Goal: Find specific page/section: Find specific page/section

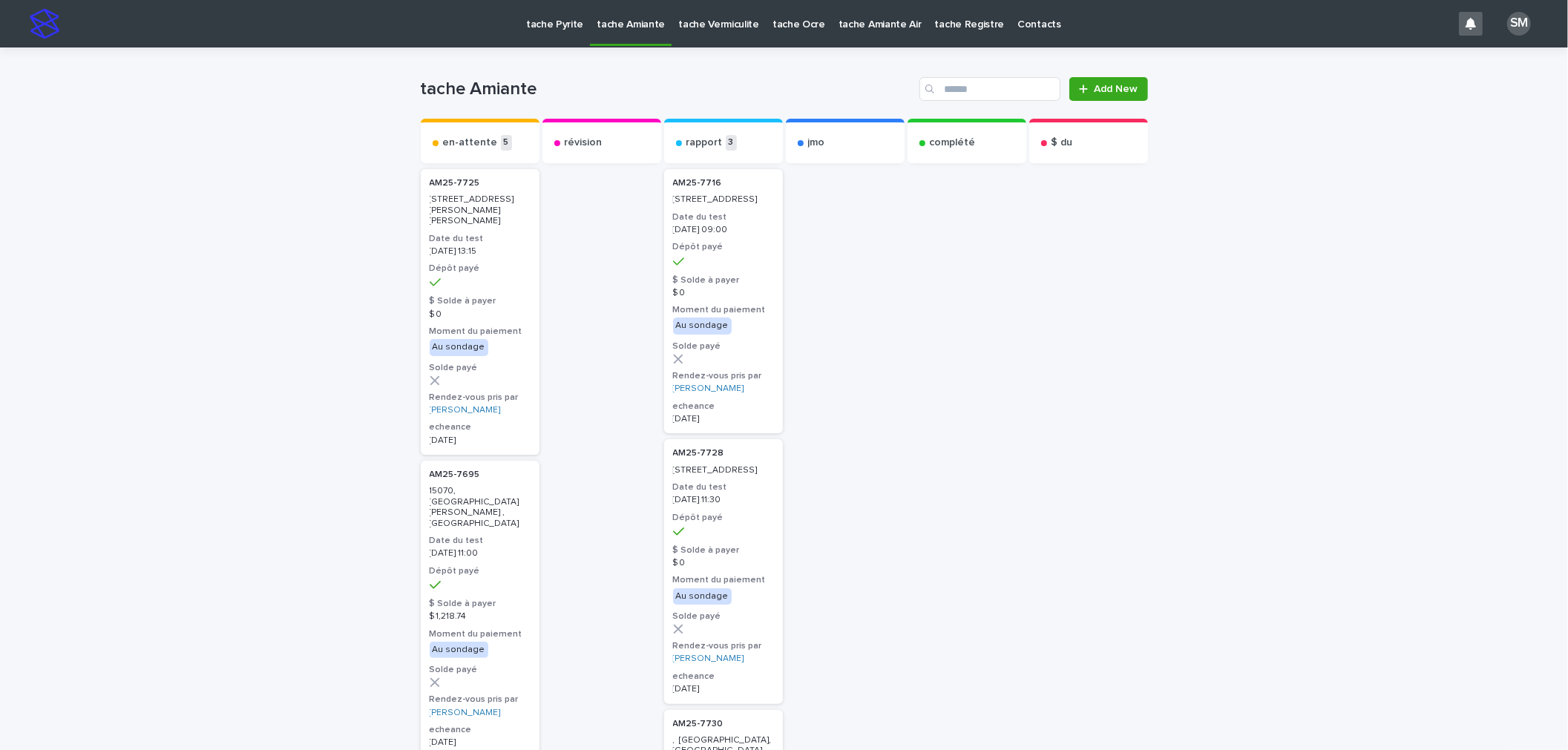
click at [542, 19] on p "tache Pyrite" at bounding box center [554, 15] width 57 height 31
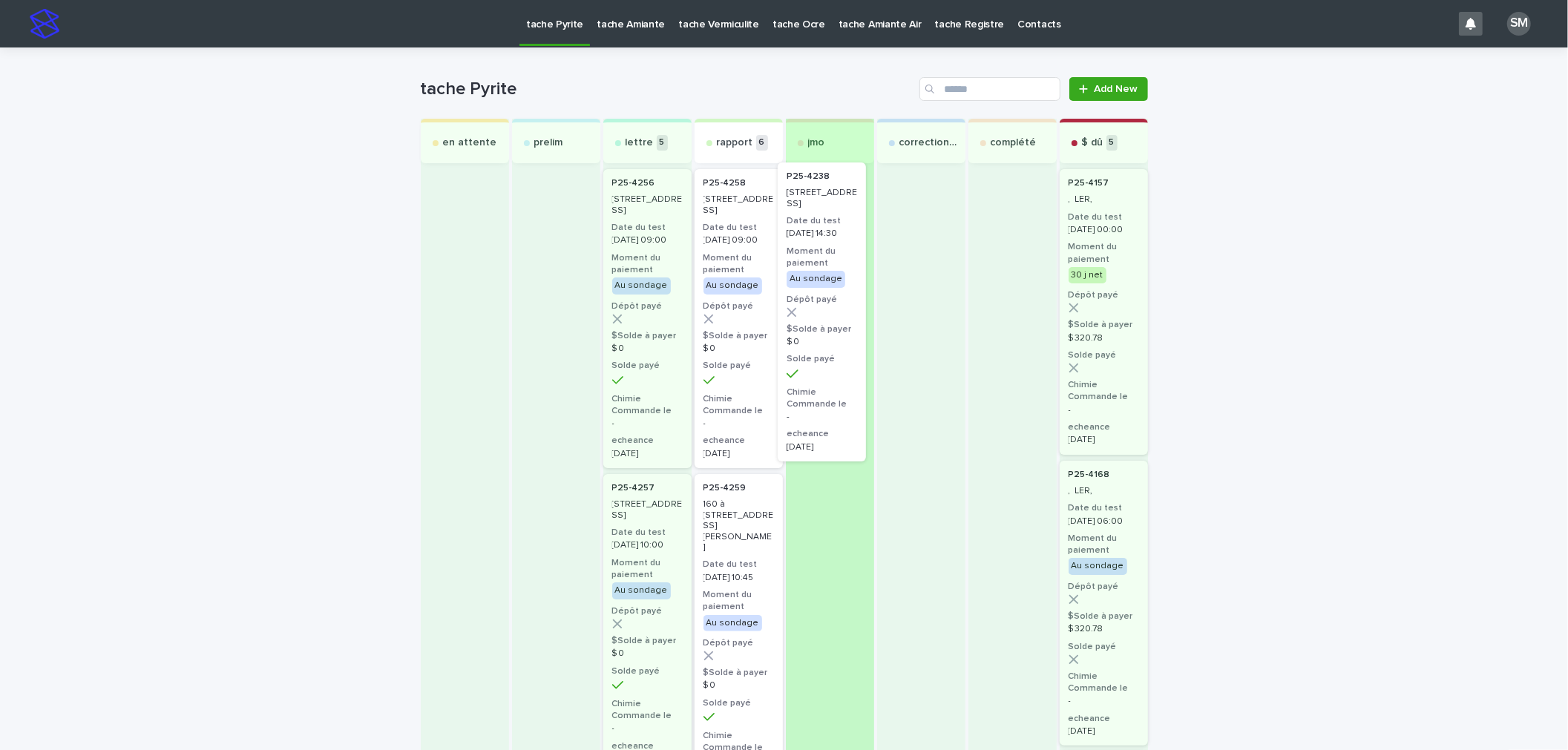
drag, startPoint x: 728, startPoint y: 226, endPoint x: 822, endPoint y: 219, distance: 94.3
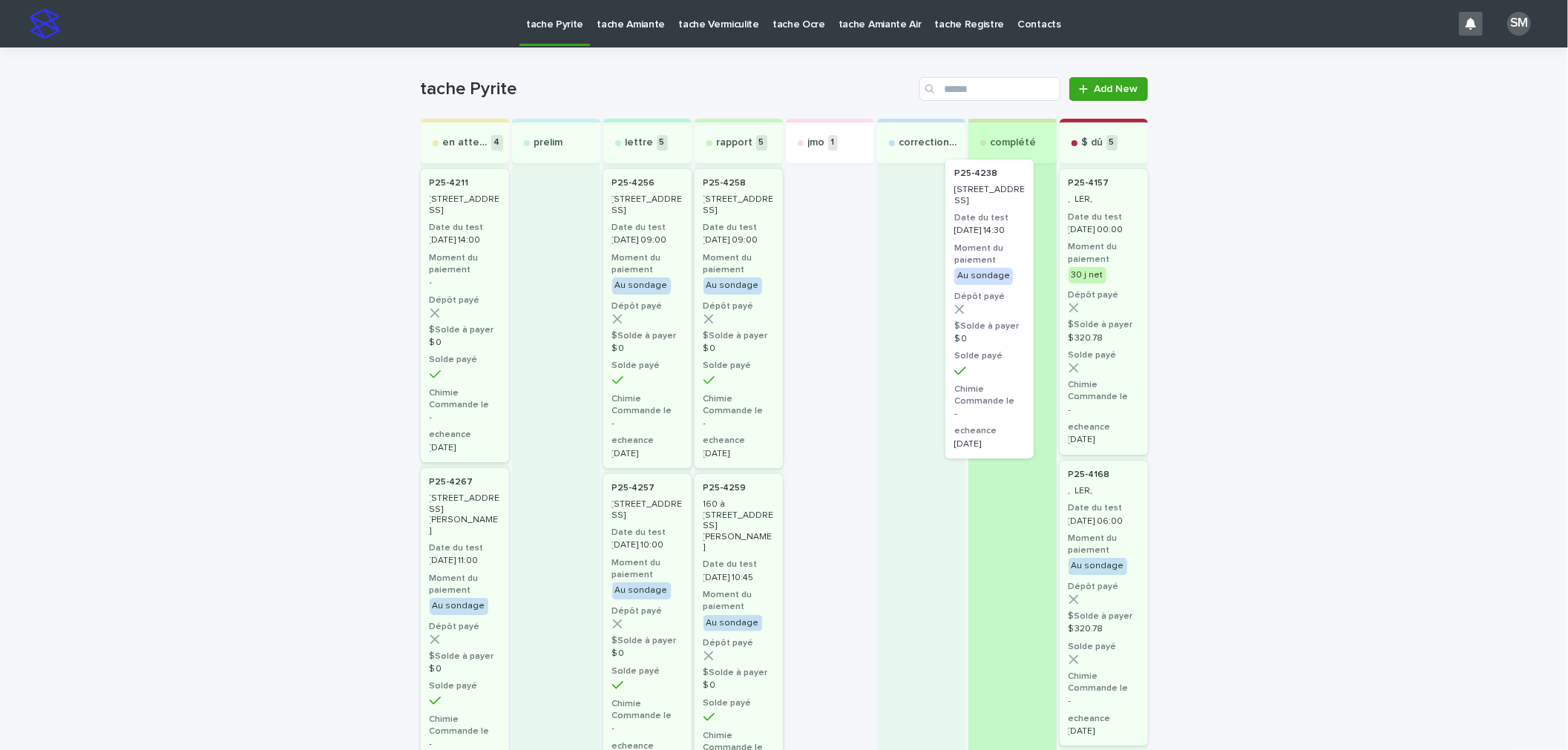
drag, startPoint x: 813, startPoint y: 233, endPoint x: 991, endPoint y: 215, distance: 178.9
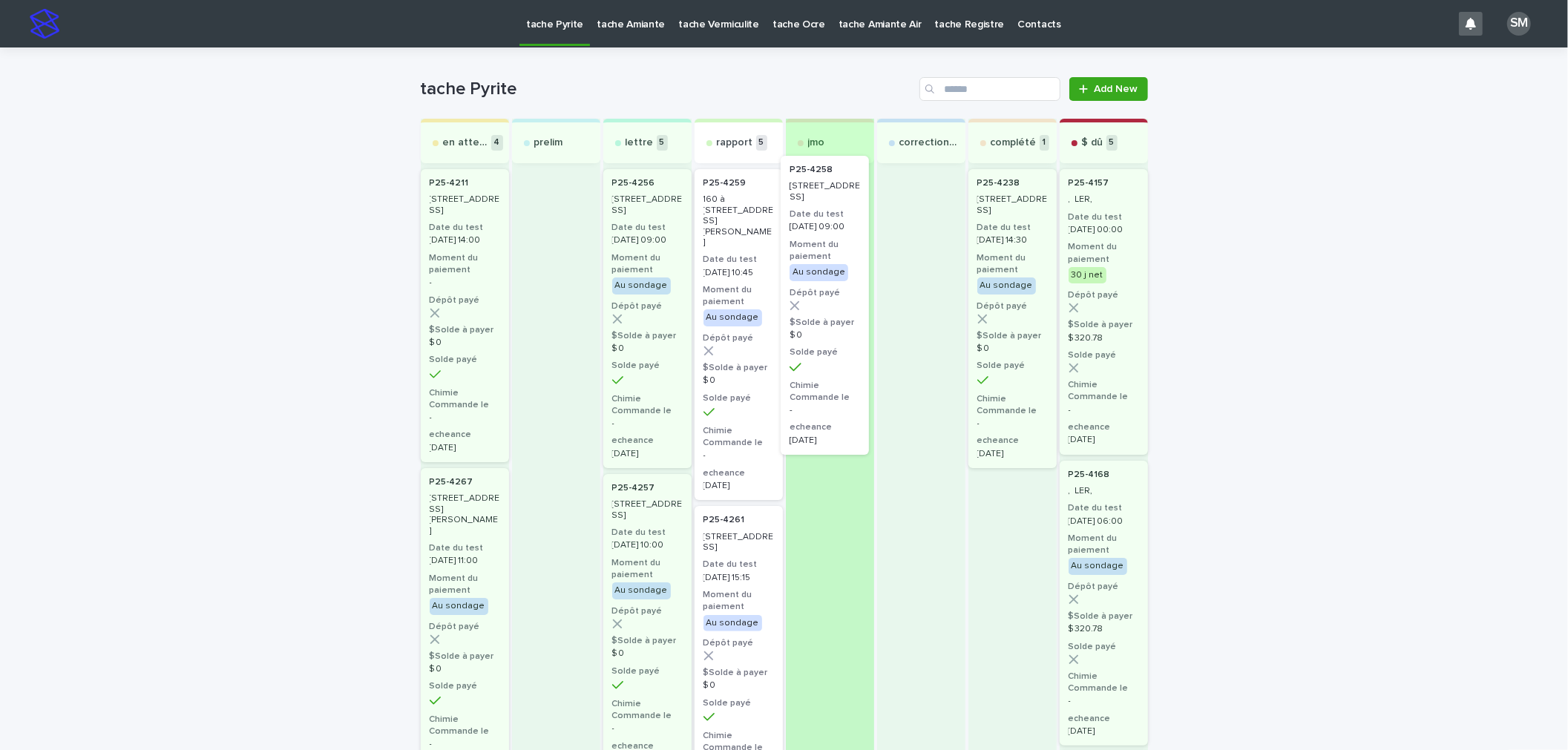
drag, startPoint x: 707, startPoint y: 247, endPoint x: 804, endPoint y: 233, distance: 98.0
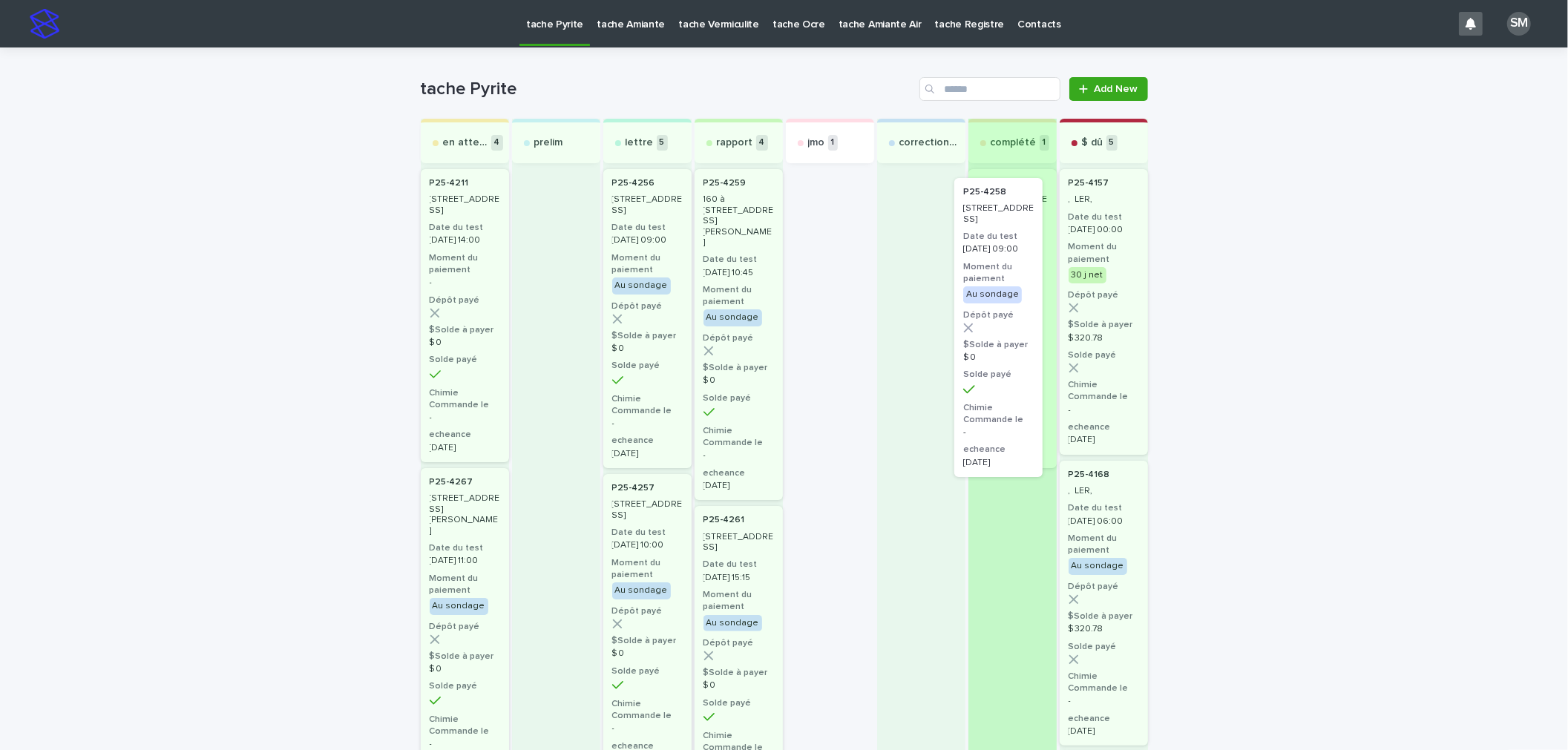
drag, startPoint x: 821, startPoint y: 230, endPoint x: 983, endPoint y: 233, distance: 162.0
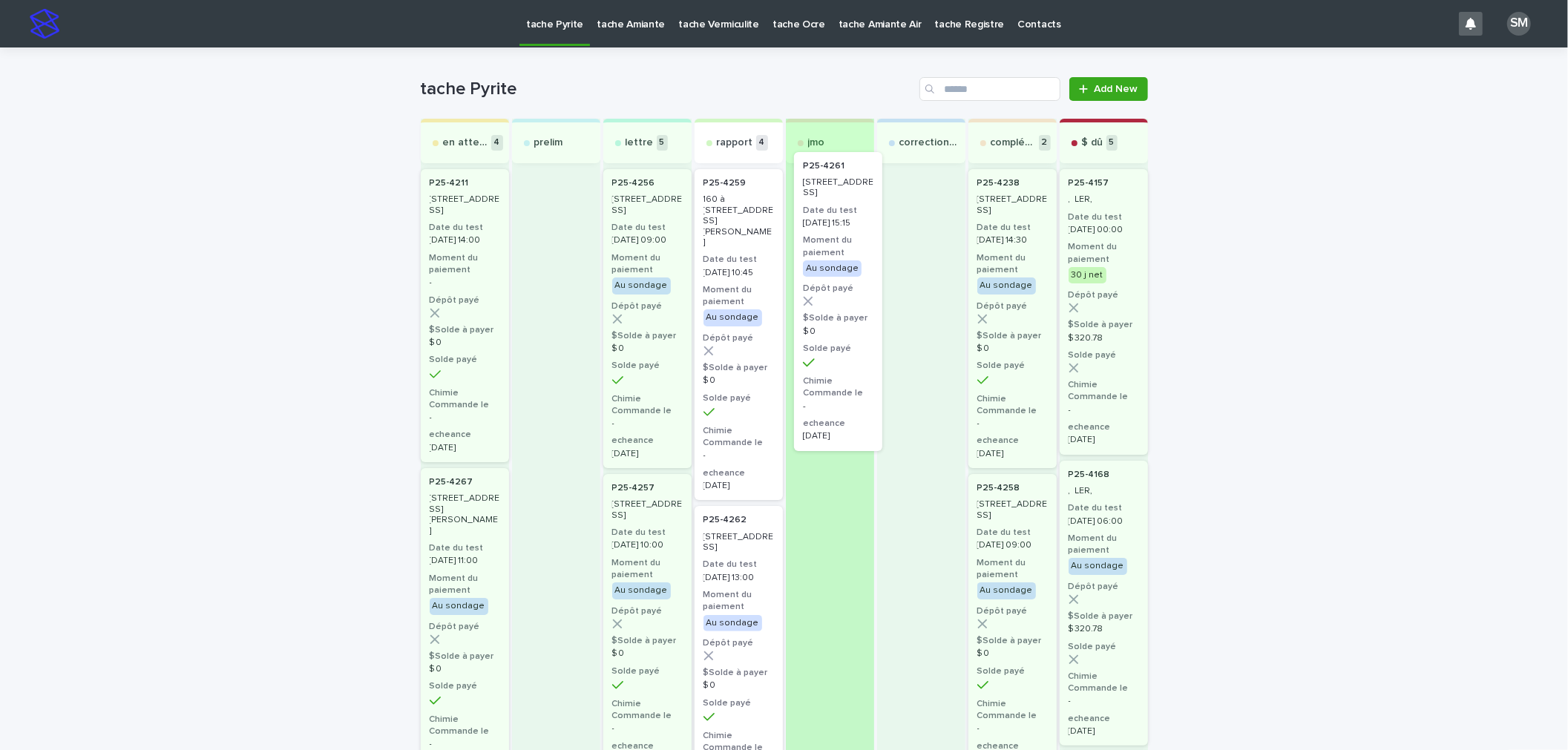
drag, startPoint x: 745, startPoint y: 516, endPoint x: 843, endPoint y: 194, distance: 336.6
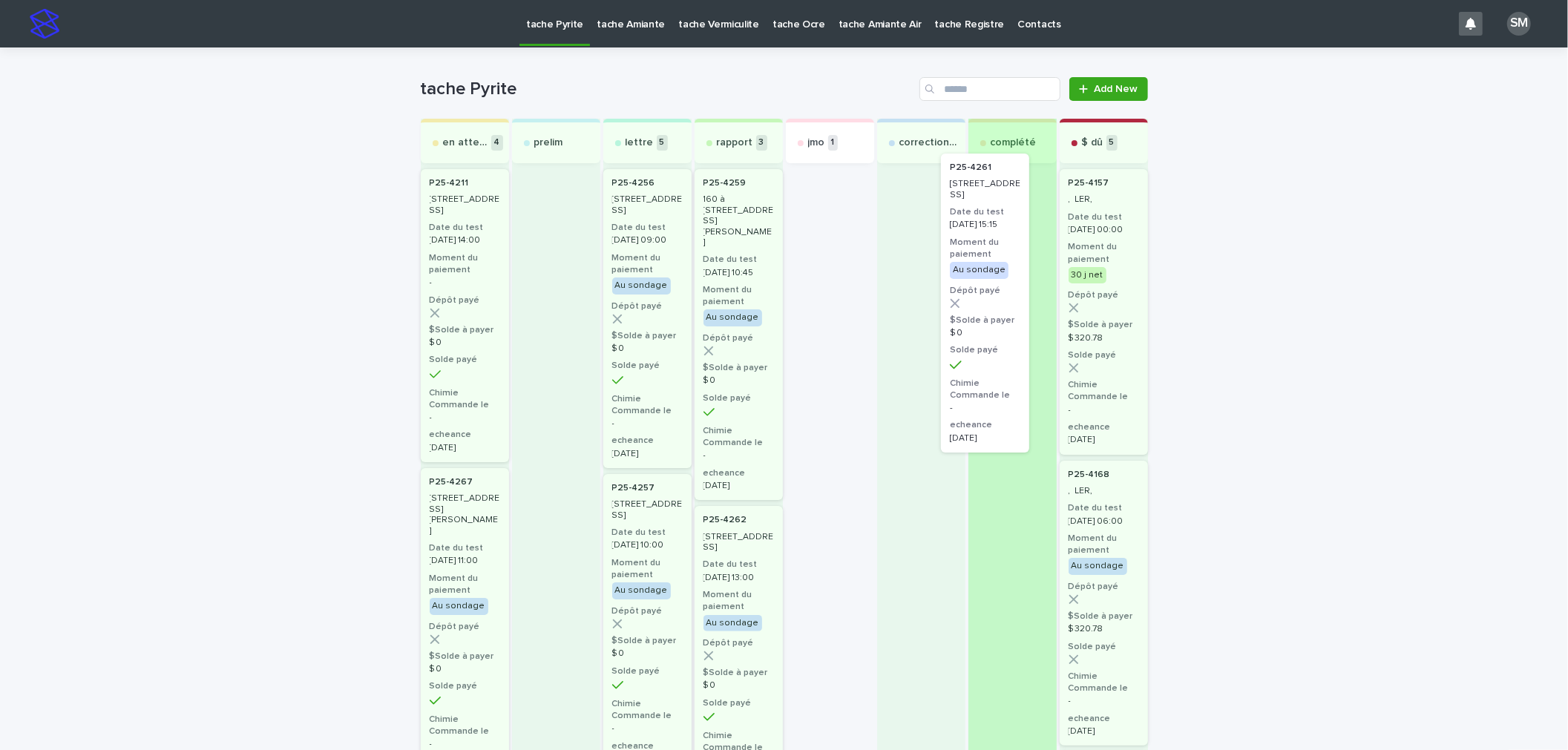
drag, startPoint x: 818, startPoint y: 233, endPoint x: 985, endPoint y: 218, distance: 167.7
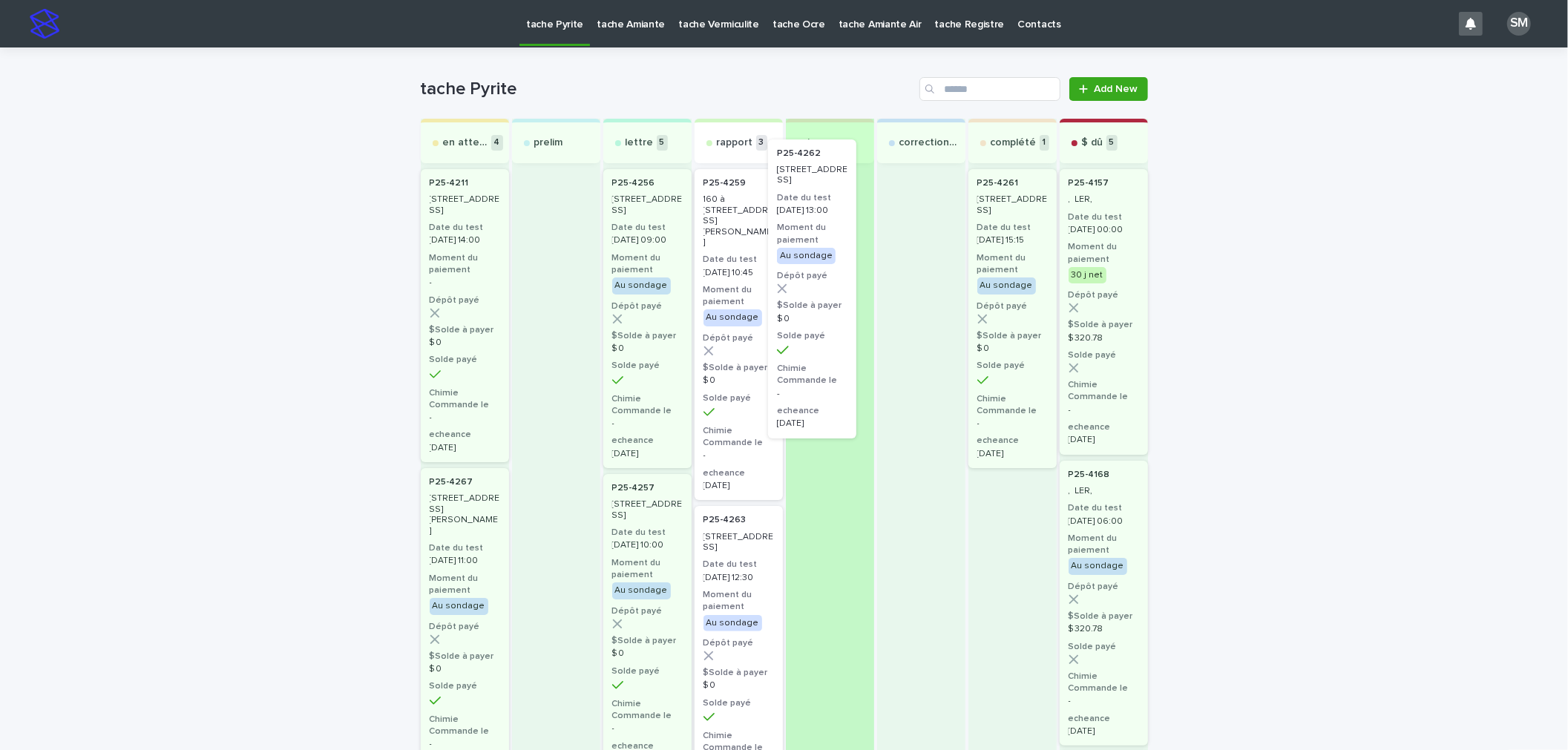
drag, startPoint x: 750, startPoint y: 524, endPoint x: 824, endPoint y: 177, distance: 354.8
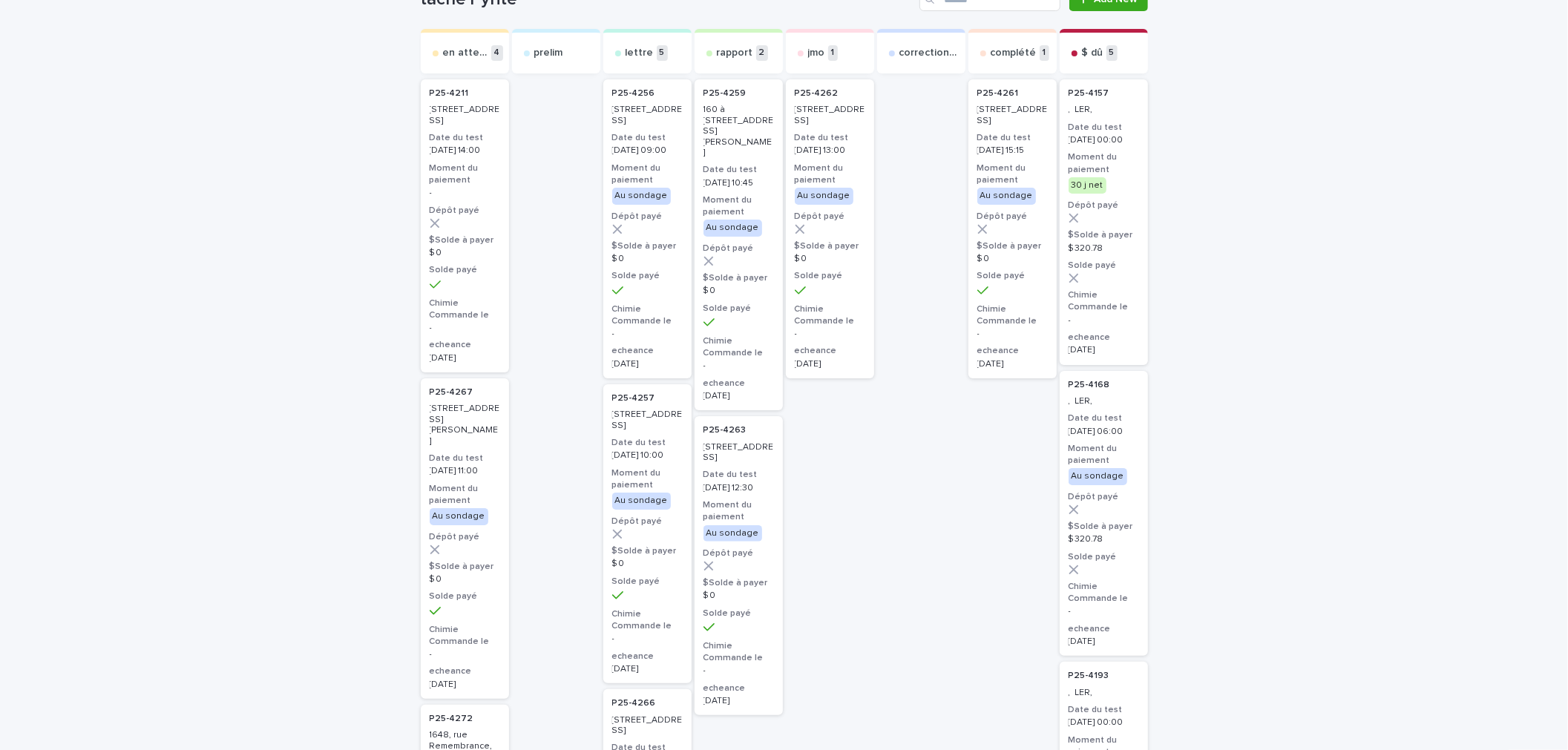
scroll to position [82, 0]
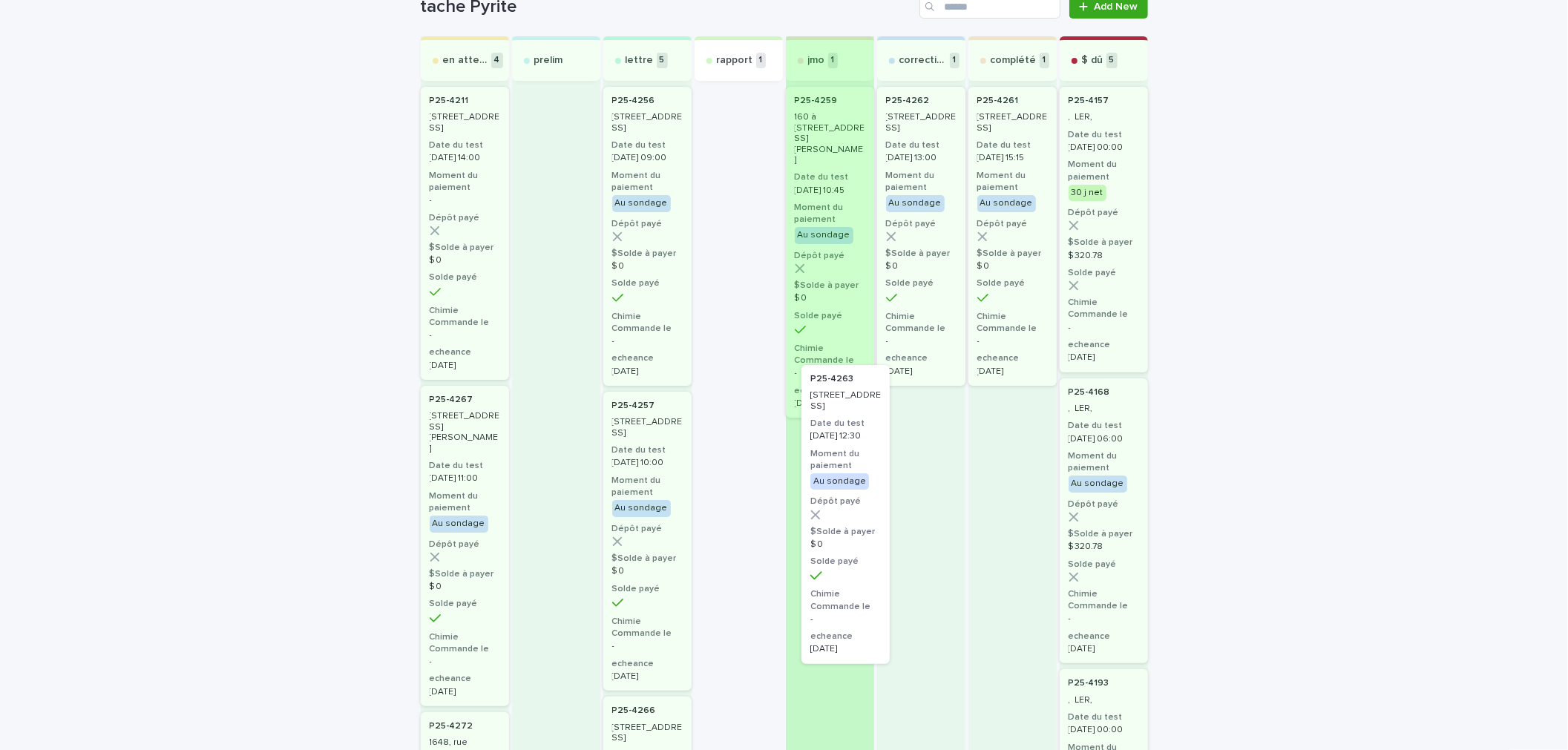
drag, startPoint x: 723, startPoint y: 178, endPoint x: 841, endPoint y: 462, distance: 307.5
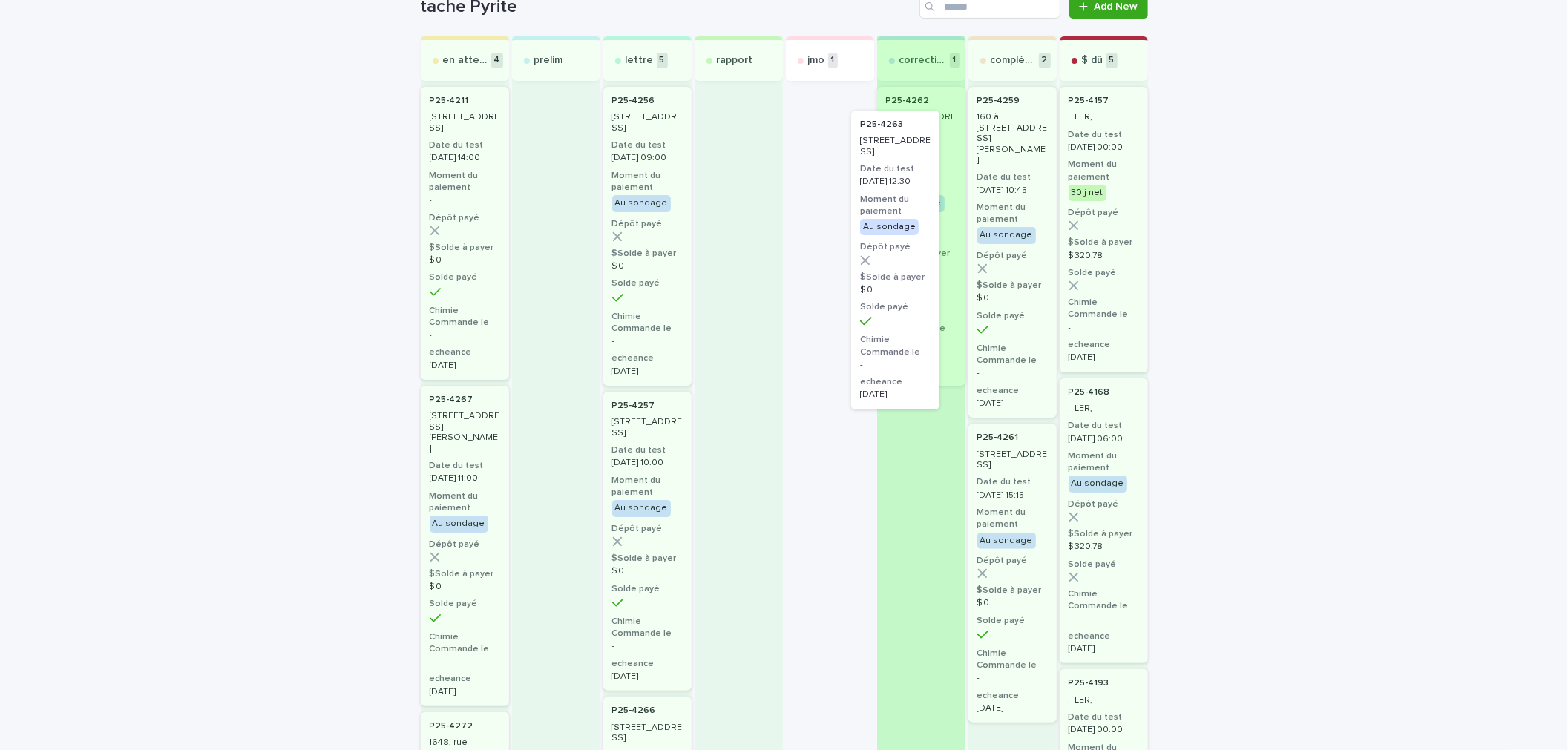
drag, startPoint x: 807, startPoint y: 163, endPoint x: 918, endPoint y: 189, distance: 114.0
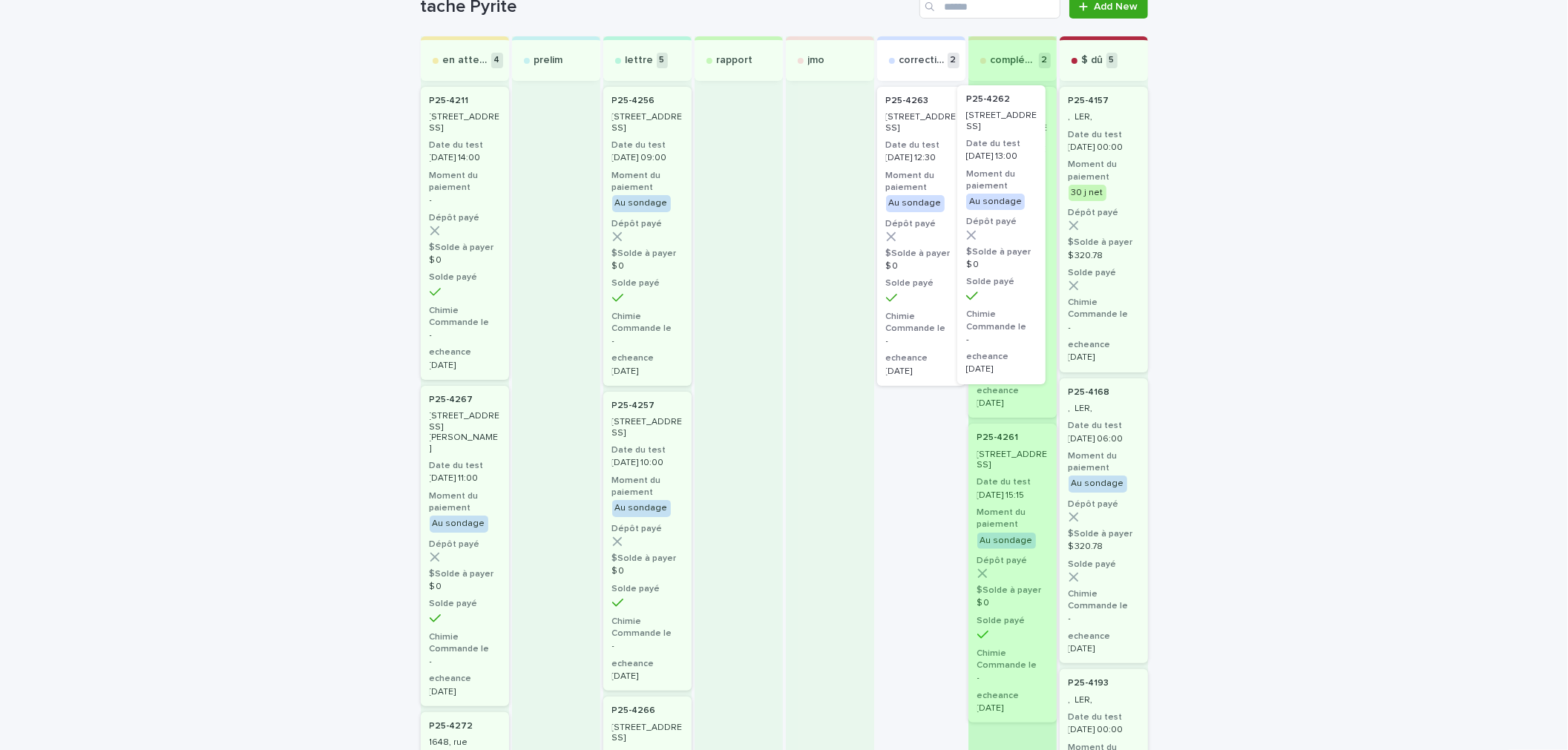
drag, startPoint x: 923, startPoint y: 209, endPoint x: 1014, endPoint y: 208, distance: 91.0
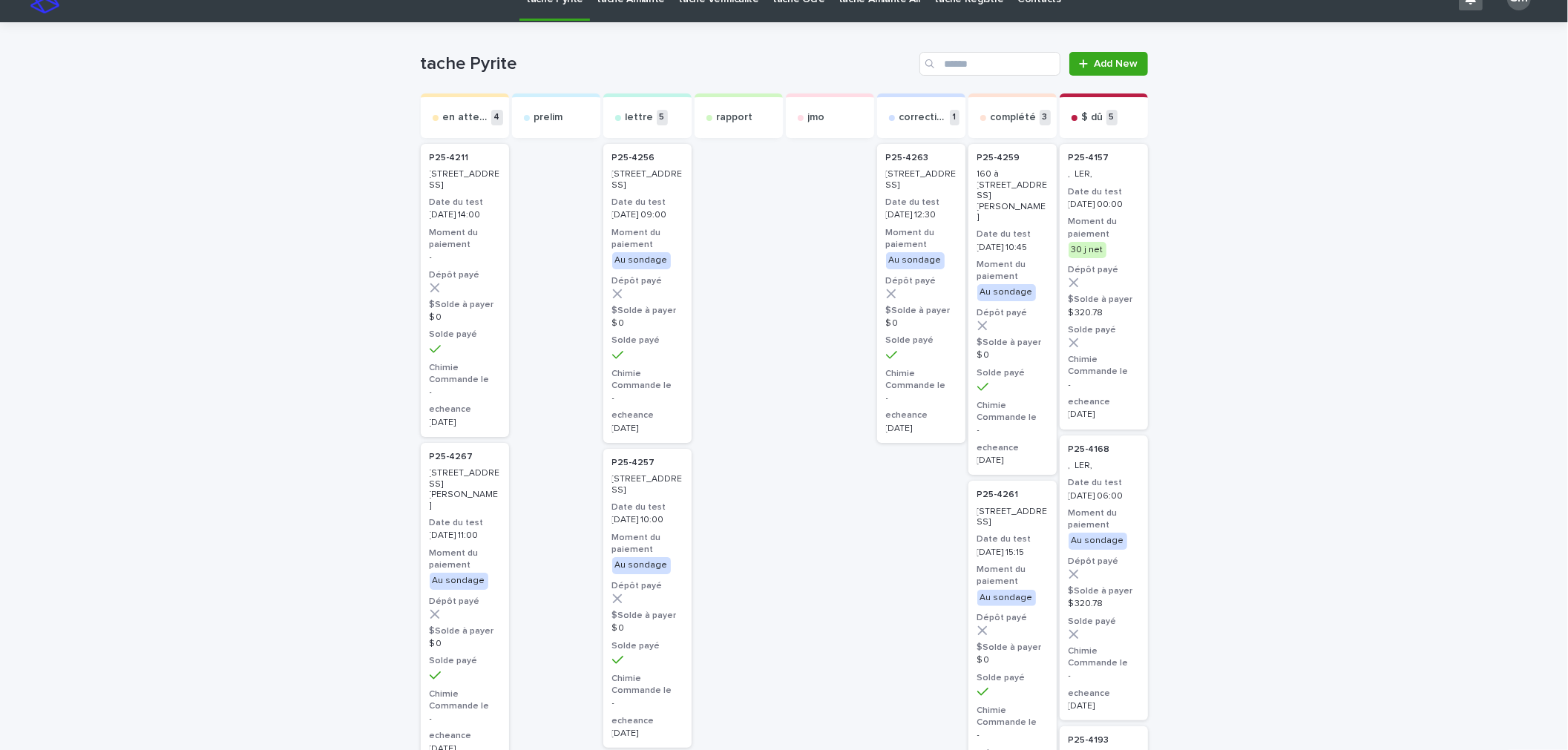
scroll to position [0, 0]
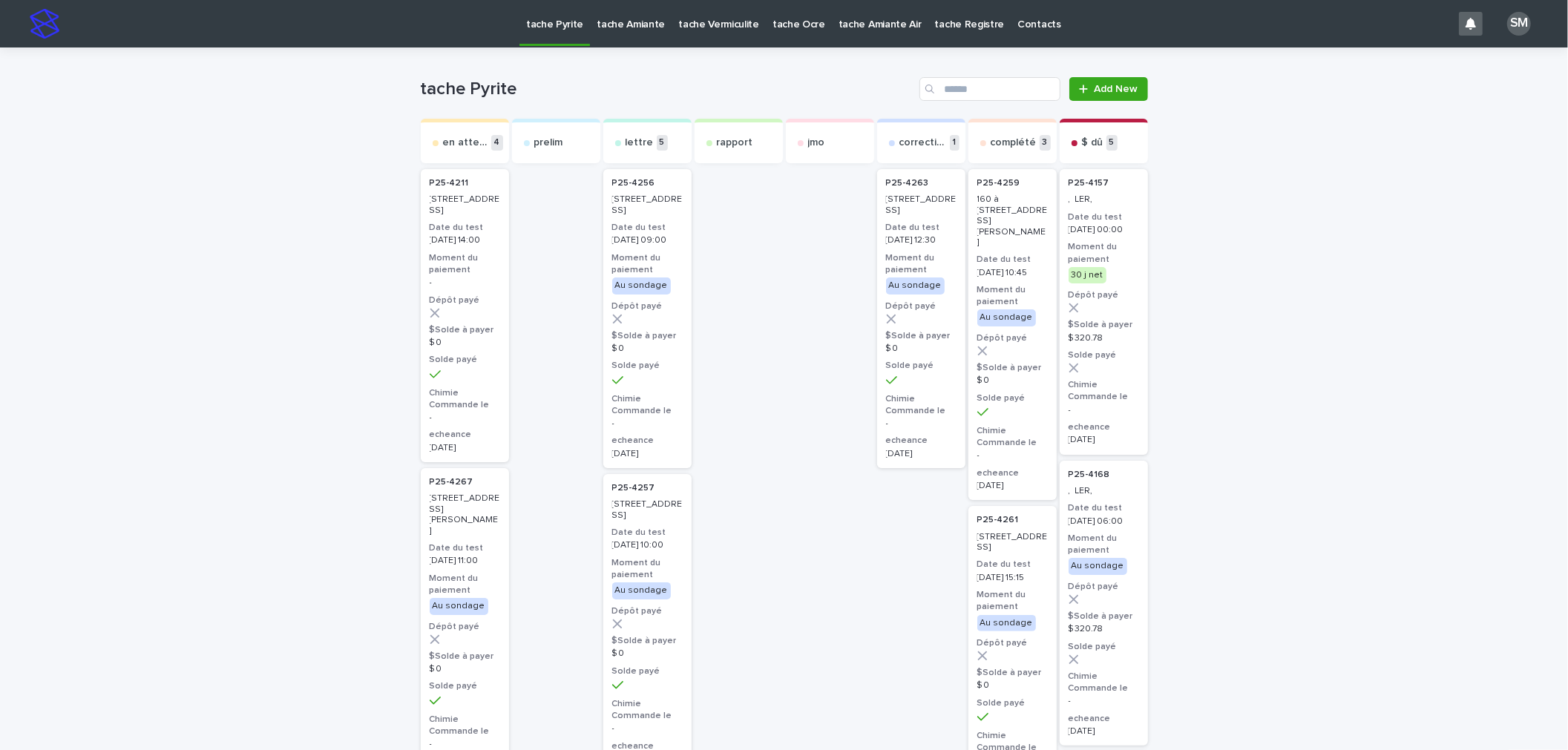
click at [627, 22] on p "tache Amiante" at bounding box center [630, 15] width 68 height 31
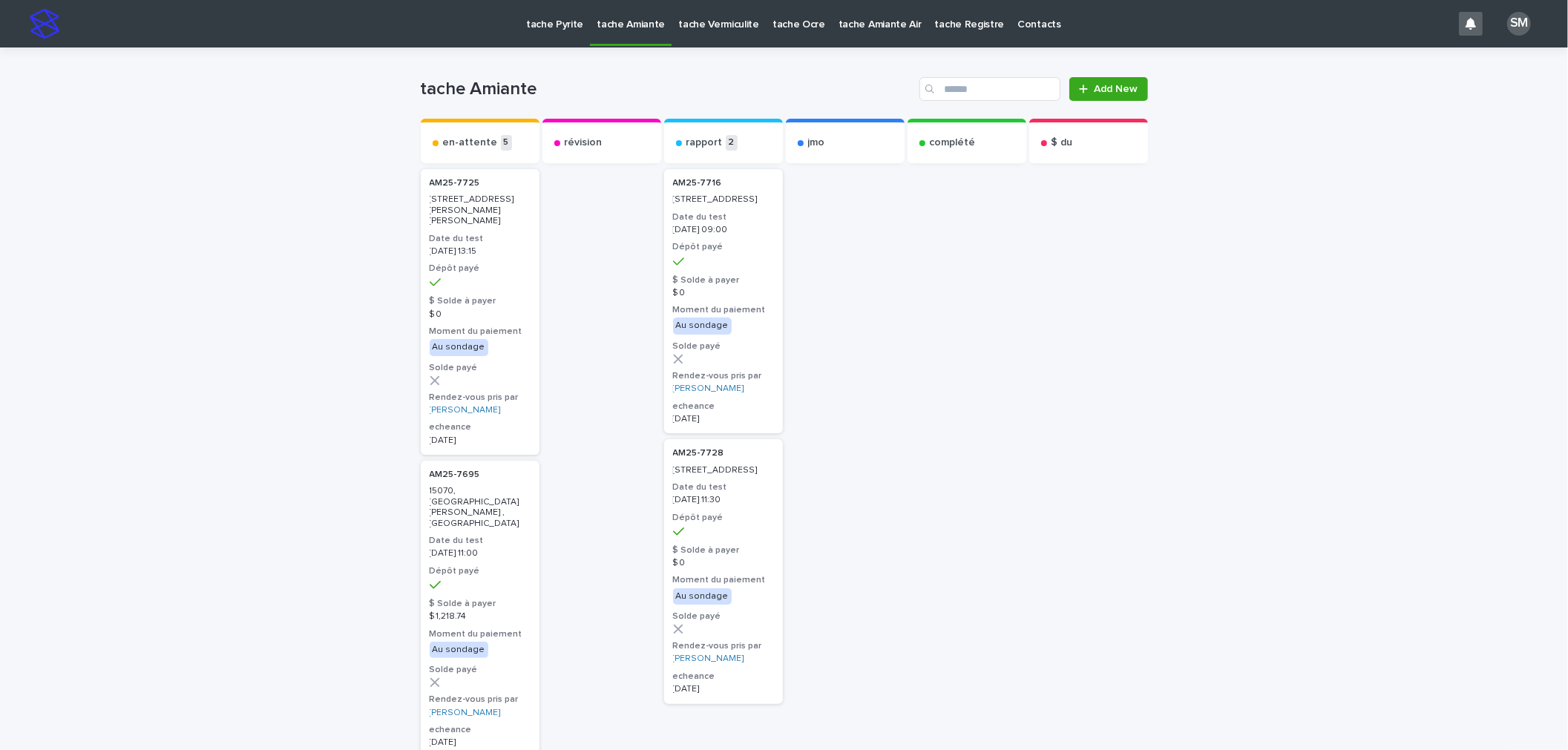
click at [699, 25] on p "tache Vermiculite" at bounding box center [719, 15] width 81 height 31
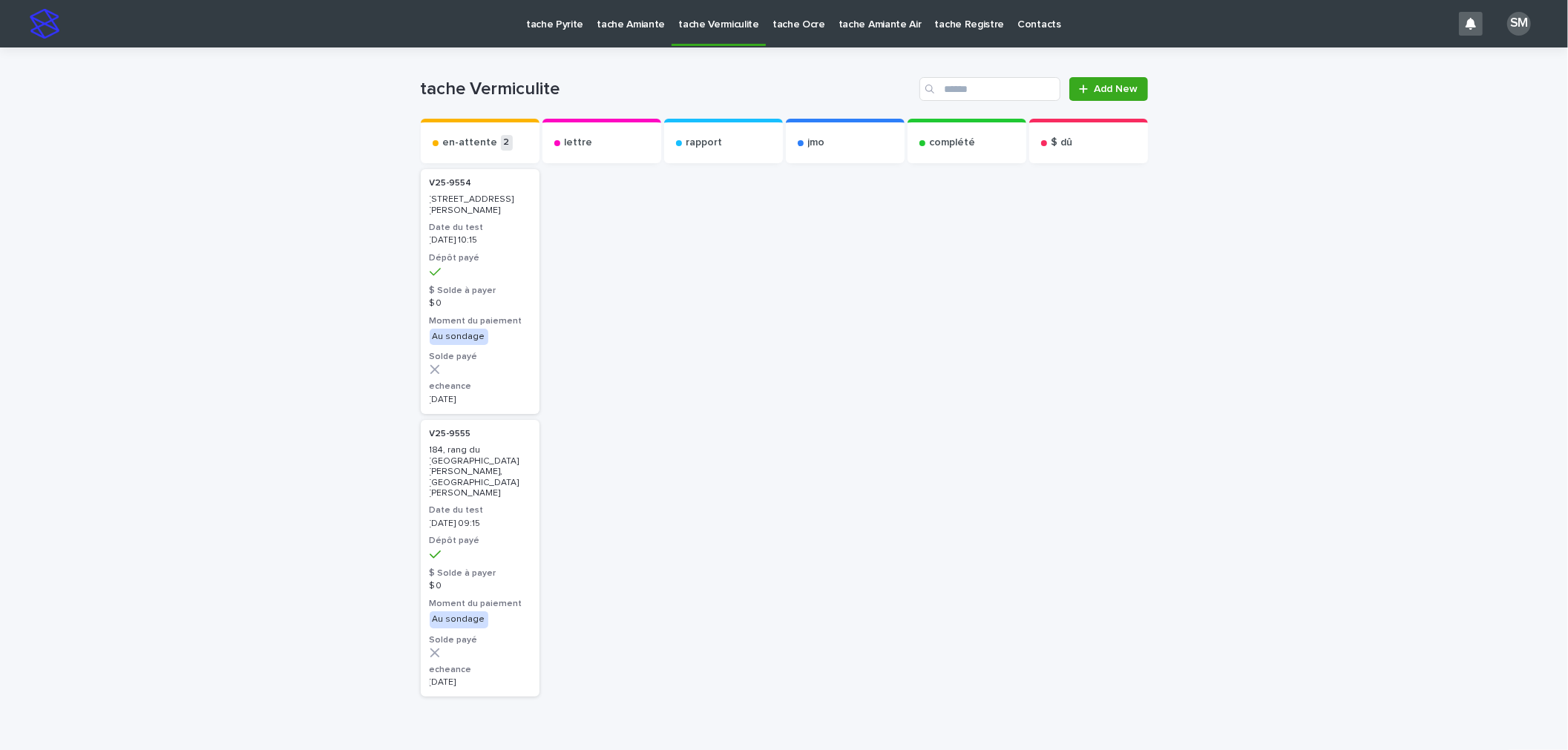
click at [646, 24] on p "tache Amiante" at bounding box center [630, 15] width 68 height 31
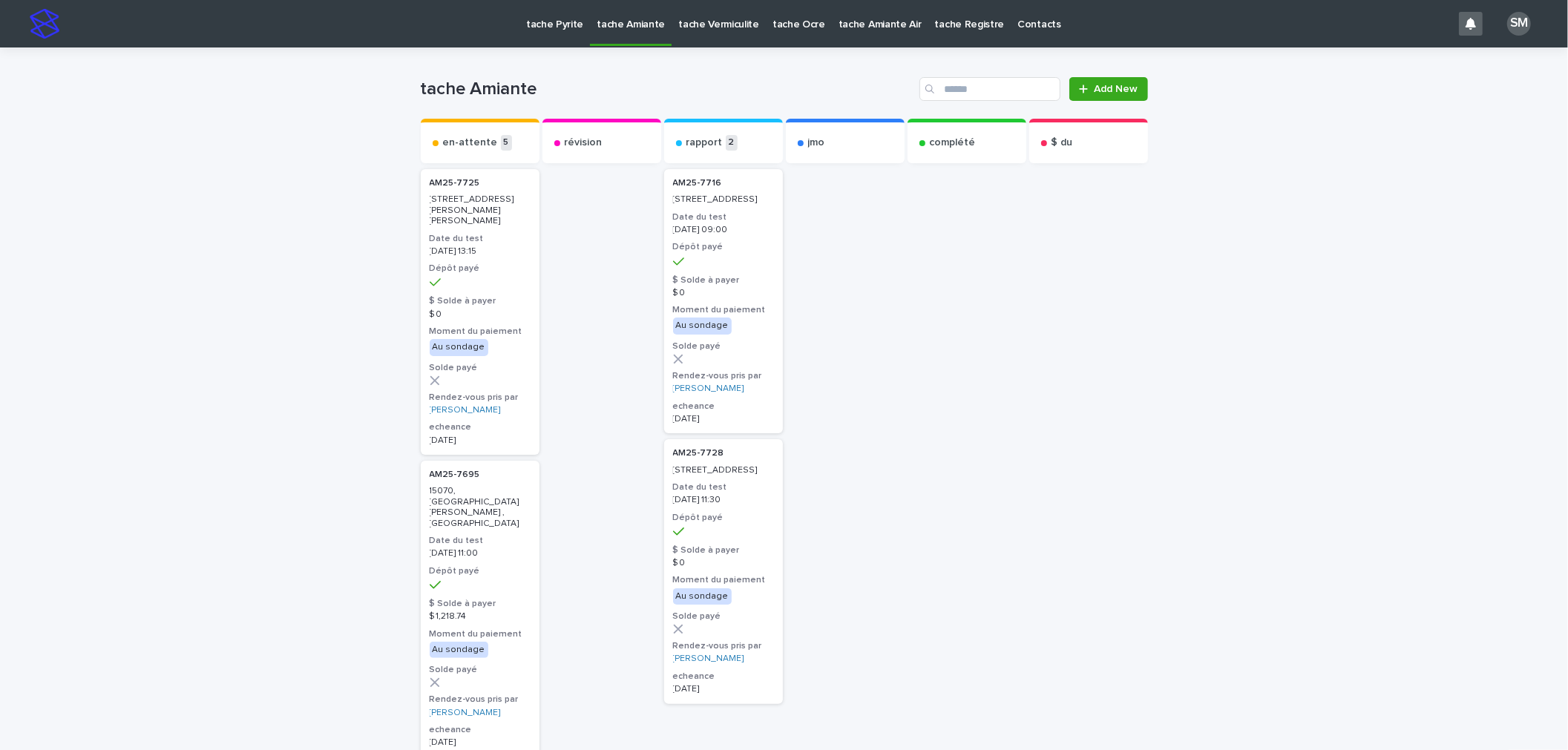
click at [707, 30] on p "tache Vermiculite" at bounding box center [719, 15] width 81 height 31
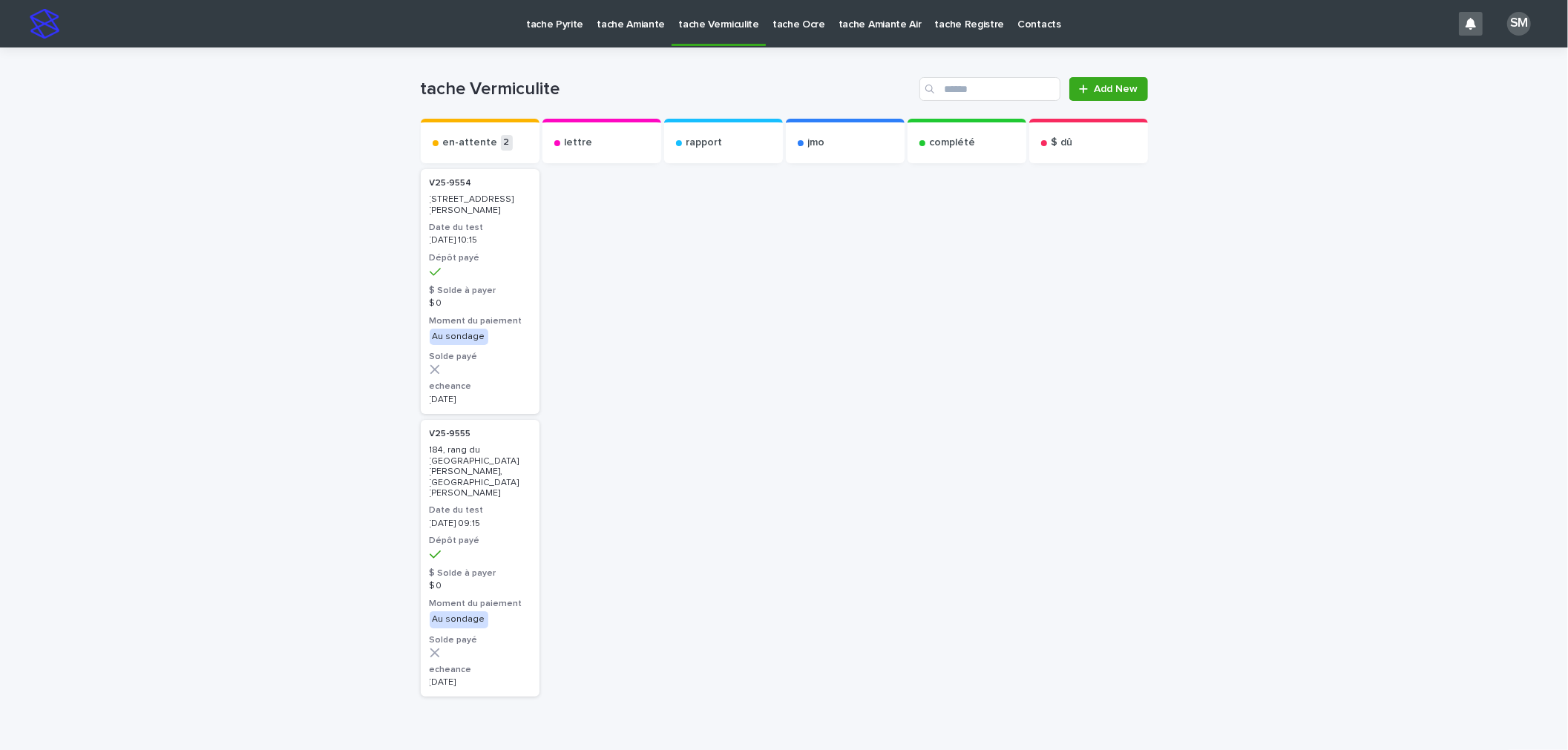
click at [629, 16] on p "tache Amiante" at bounding box center [630, 15] width 68 height 31
